Goal: Task Accomplishment & Management: Manage account settings

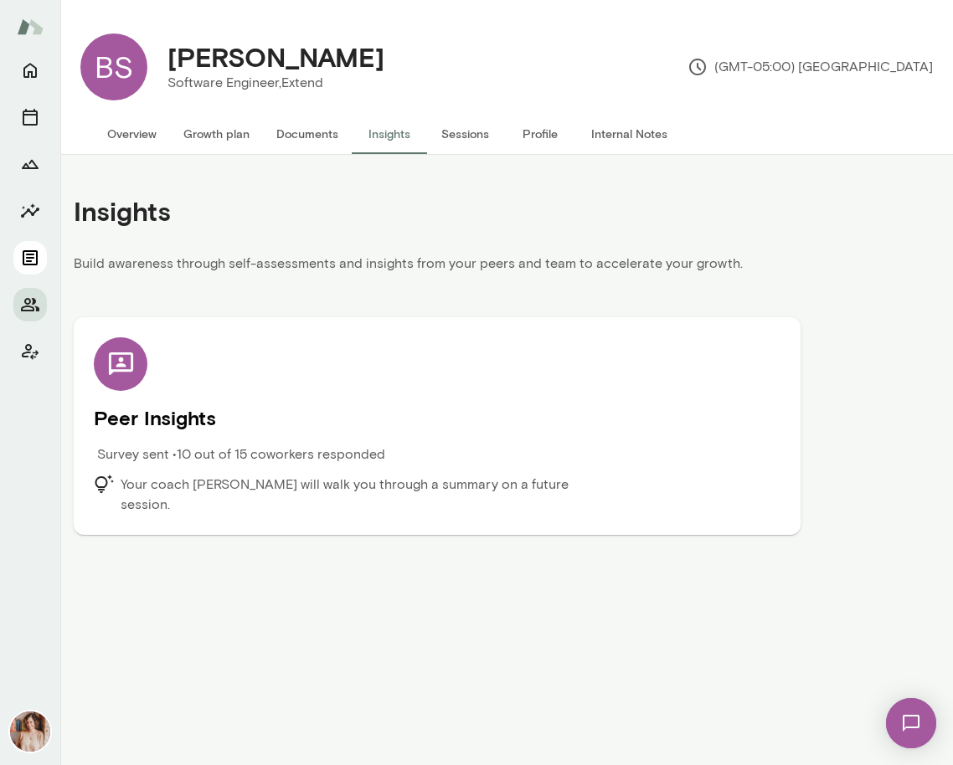
click at [29, 274] on button "Documents" at bounding box center [29, 257] width 33 height 33
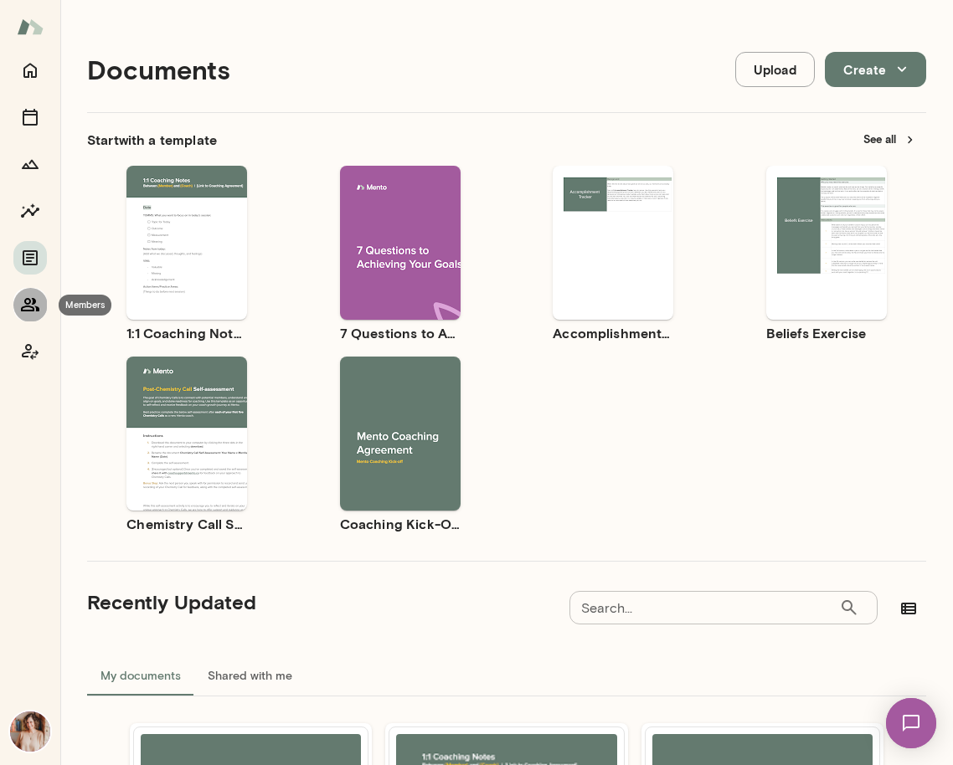
click at [22, 312] on icon "Members" at bounding box center [30, 305] width 20 height 20
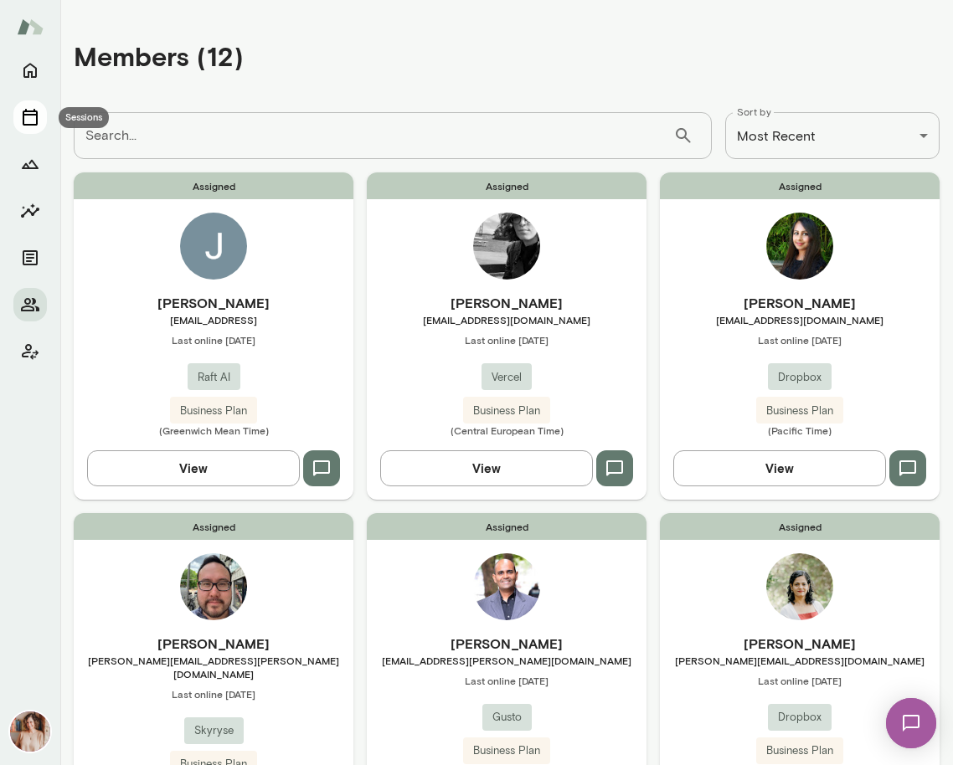
click at [26, 119] on icon "Sessions" at bounding box center [30, 117] width 20 height 20
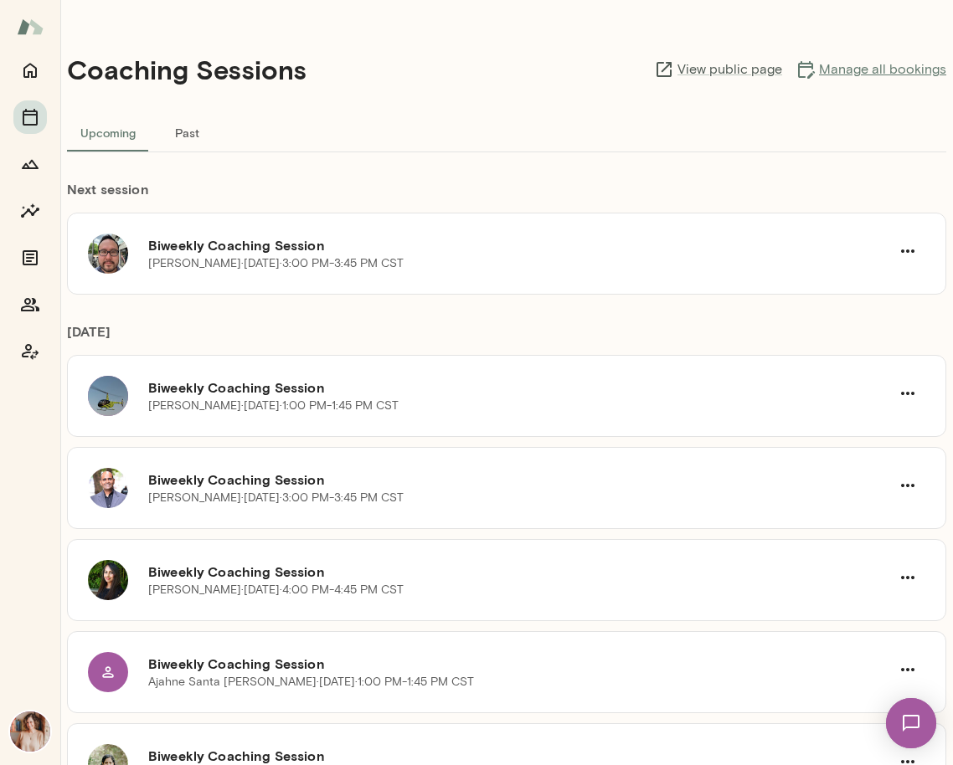
click at [857, 77] on link "Manage all bookings" at bounding box center [871, 69] width 151 height 20
click at [27, 312] on icon "Members" at bounding box center [30, 305] width 20 height 20
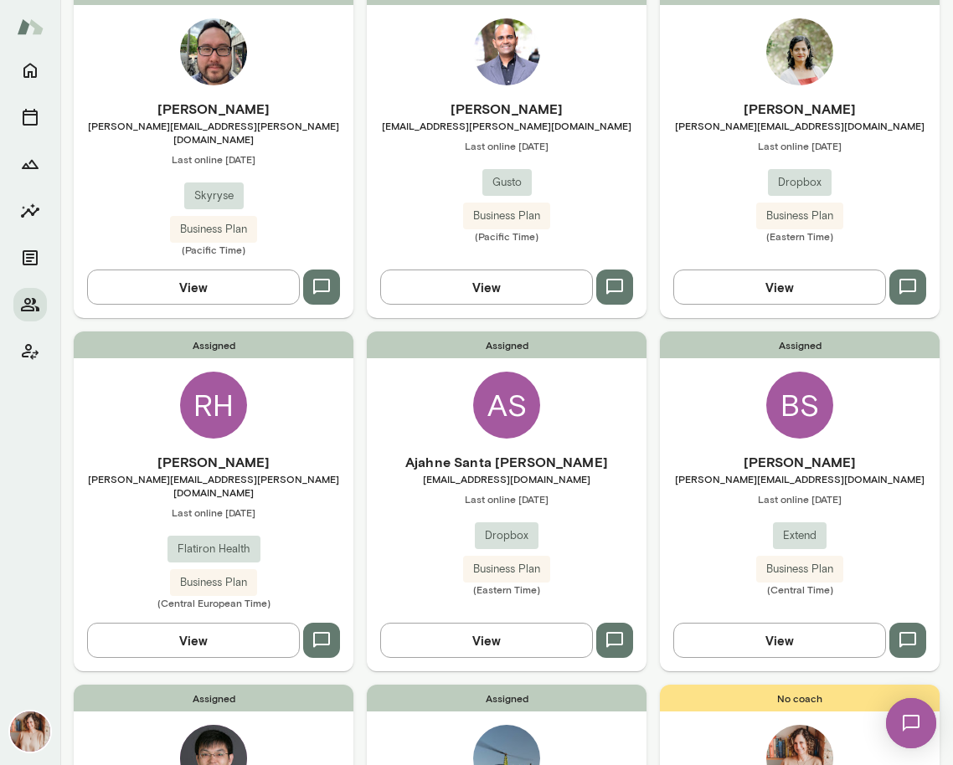
scroll to position [815, 0]
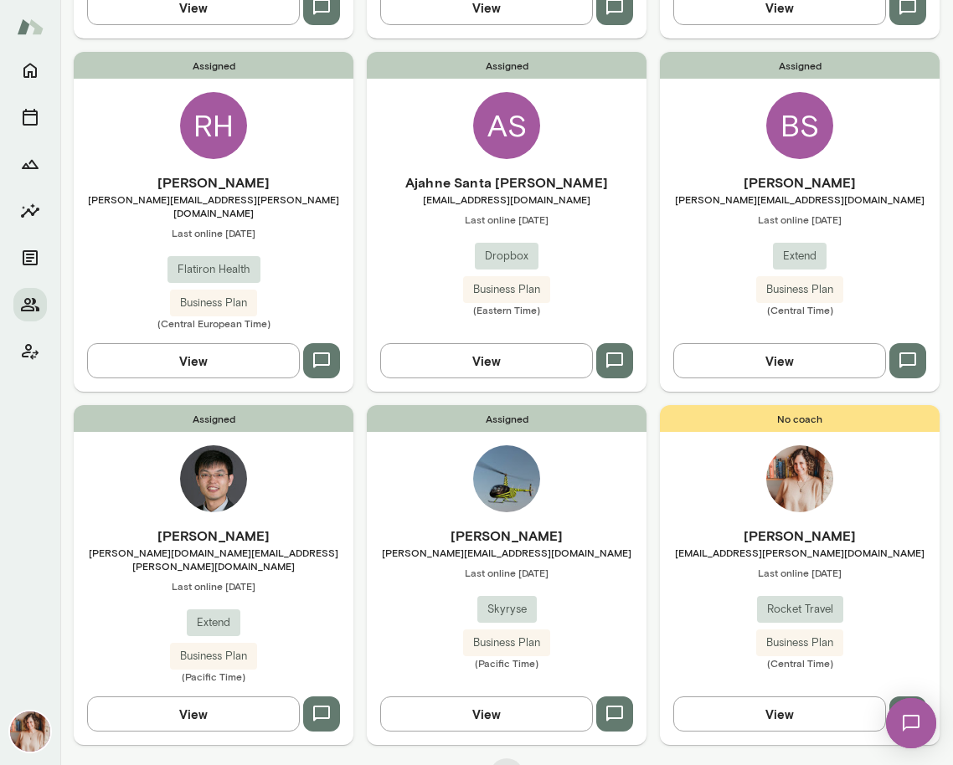
click at [310, 487] on div "Assigned [PERSON_NAME] [PERSON_NAME][DOMAIN_NAME][EMAIL_ADDRESS][PERSON_NAME][D…" at bounding box center [214, 575] width 280 height 340
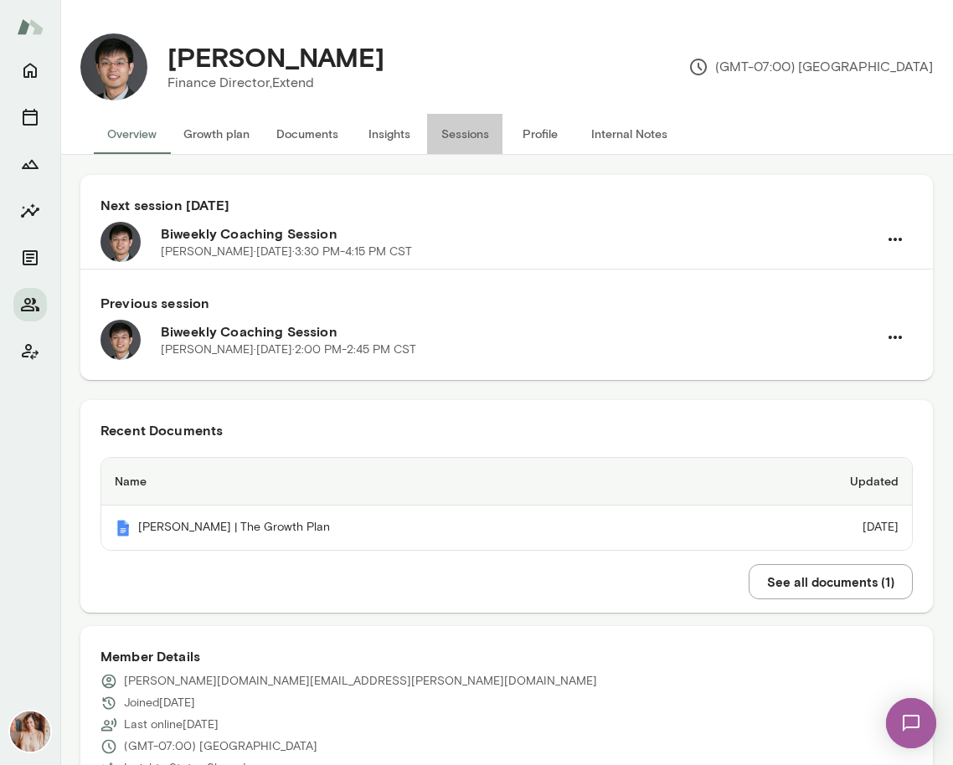
click at [485, 140] on button "Sessions" at bounding box center [464, 134] width 75 height 40
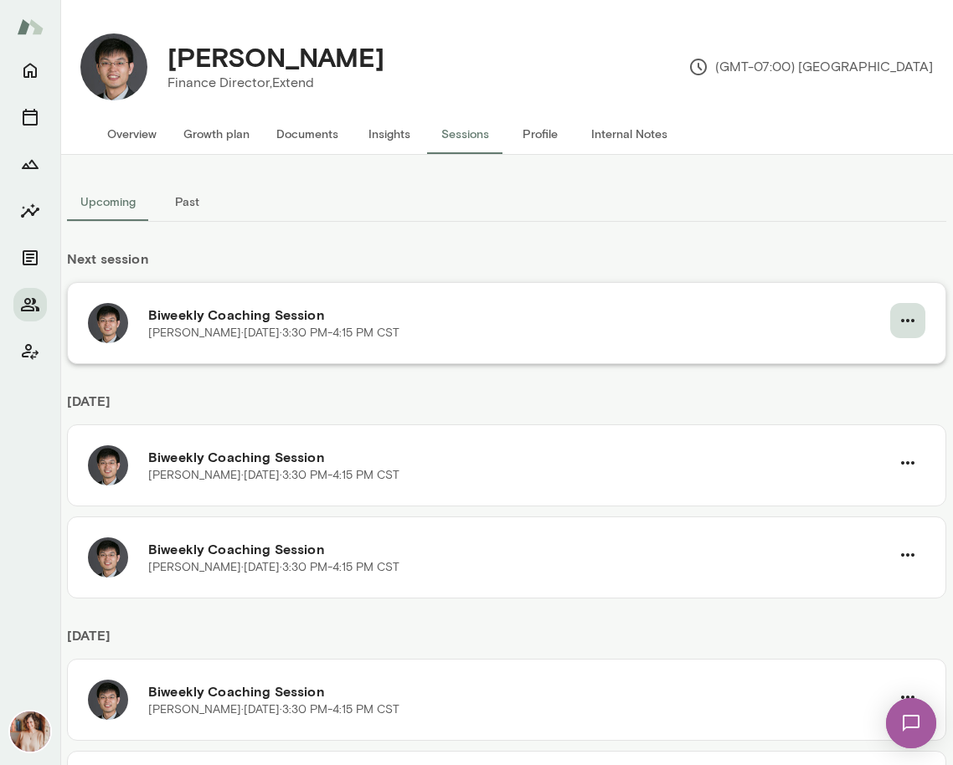
click at [919, 322] on button "button" at bounding box center [907, 320] width 35 height 35
click at [853, 389] on span "Cancel" at bounding box center [878, 390] width 72 height 20
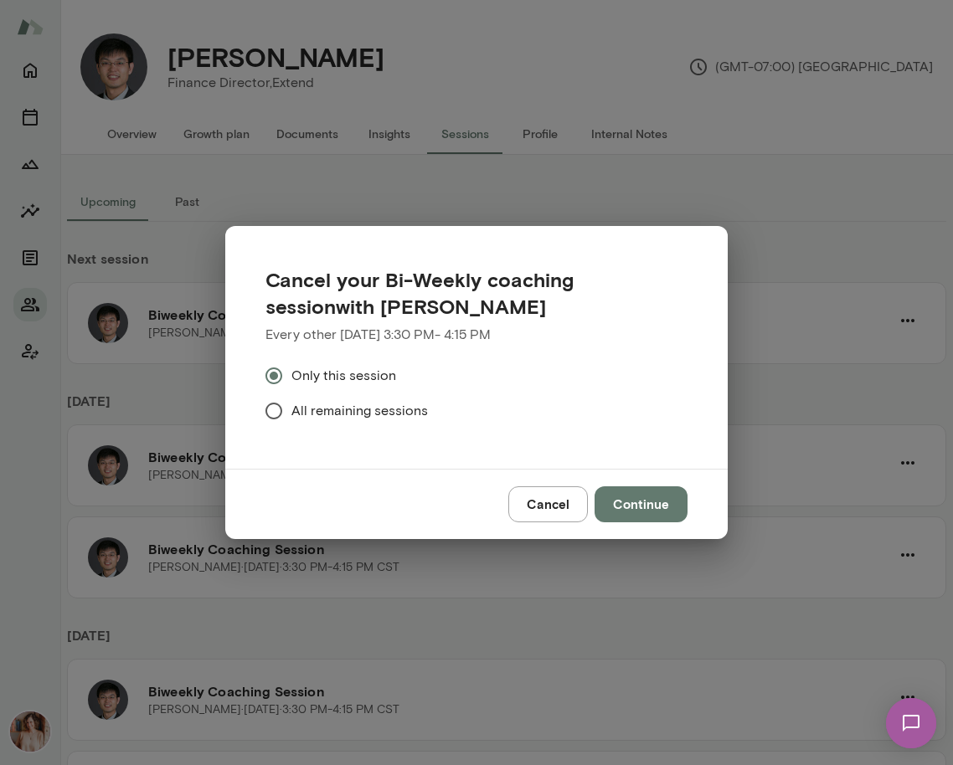
click at [392, 410] on span "All remaining sessions" at bounding box center [359, 411] width 136 height 20
click at [665, 503] on button "Continue" at bounding box center [641, 504] width 93 height 35
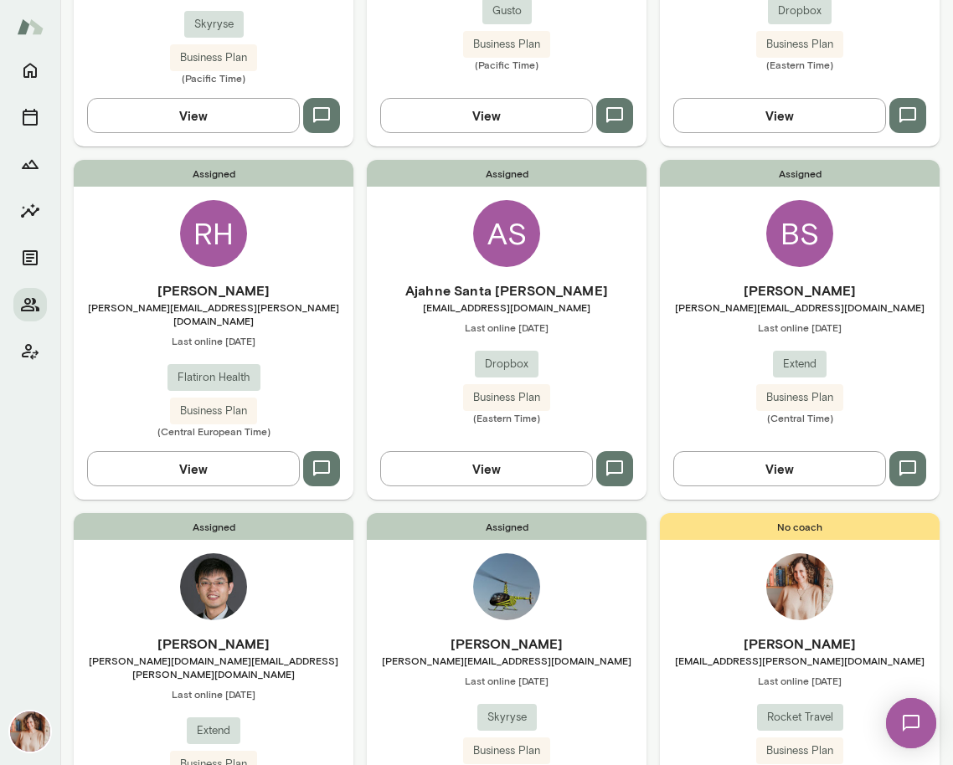
scroll to position [710, 0]
